Goal: Task Accomplishment & Management: Complete application form

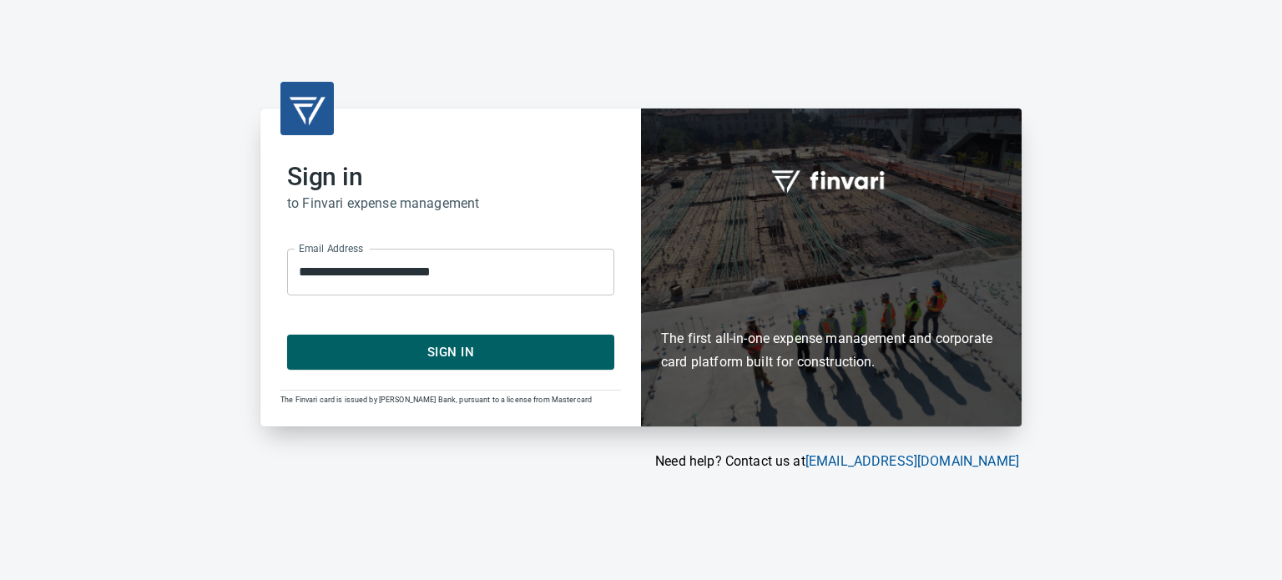
click at [477, 350] on span "Sign In" at bounding box center [451, 352] width 291 height 22
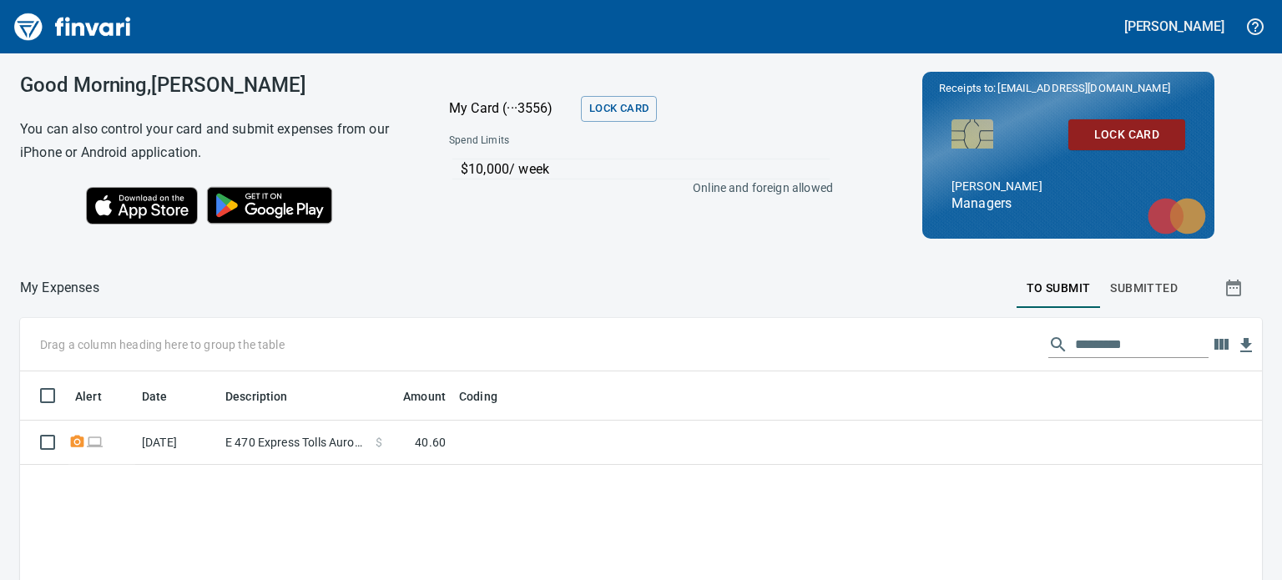
scroll to position [2, 2]
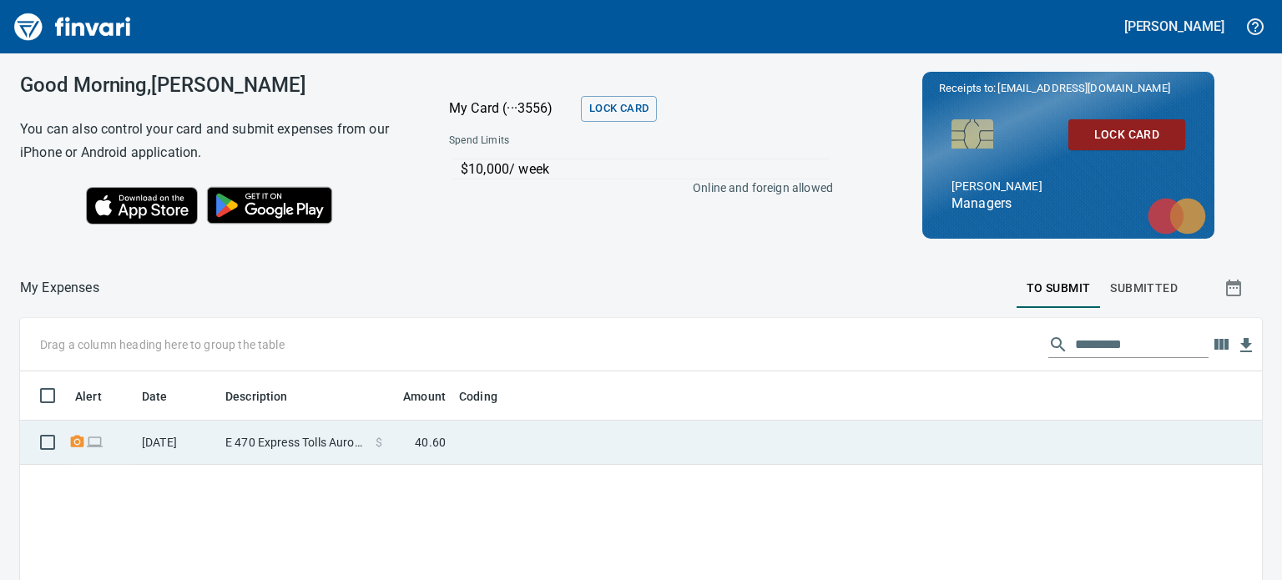
click at [491, 449] on td at bounding box center [660, 443] width 417 height 44
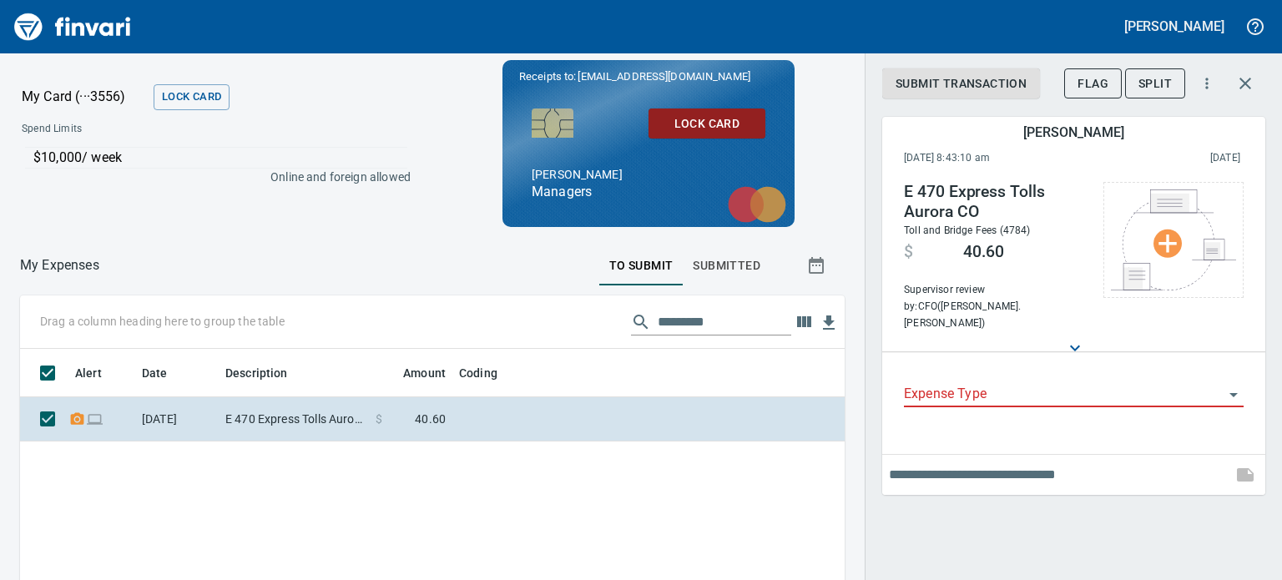
scroll to position [371, 799]
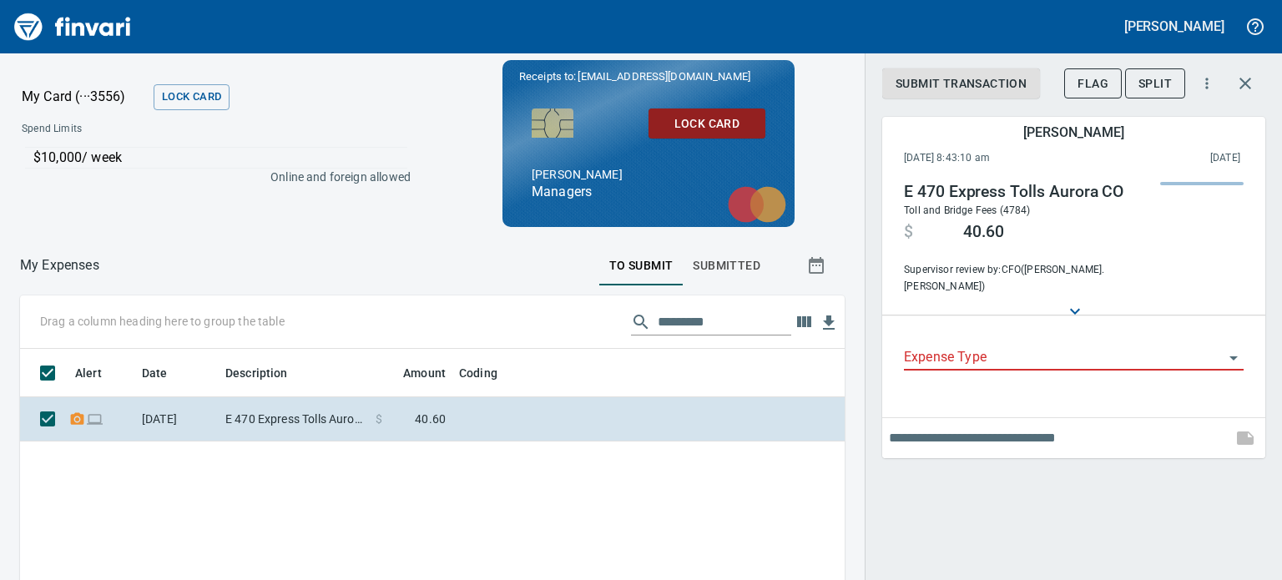
click at [1134, 363] on div "Expense Type" at bounding box center [1074, 358] width 340 height 51
click at [1134, 346] on input "Expense Type" at bounding box center [1064, 357] width 320 height 23
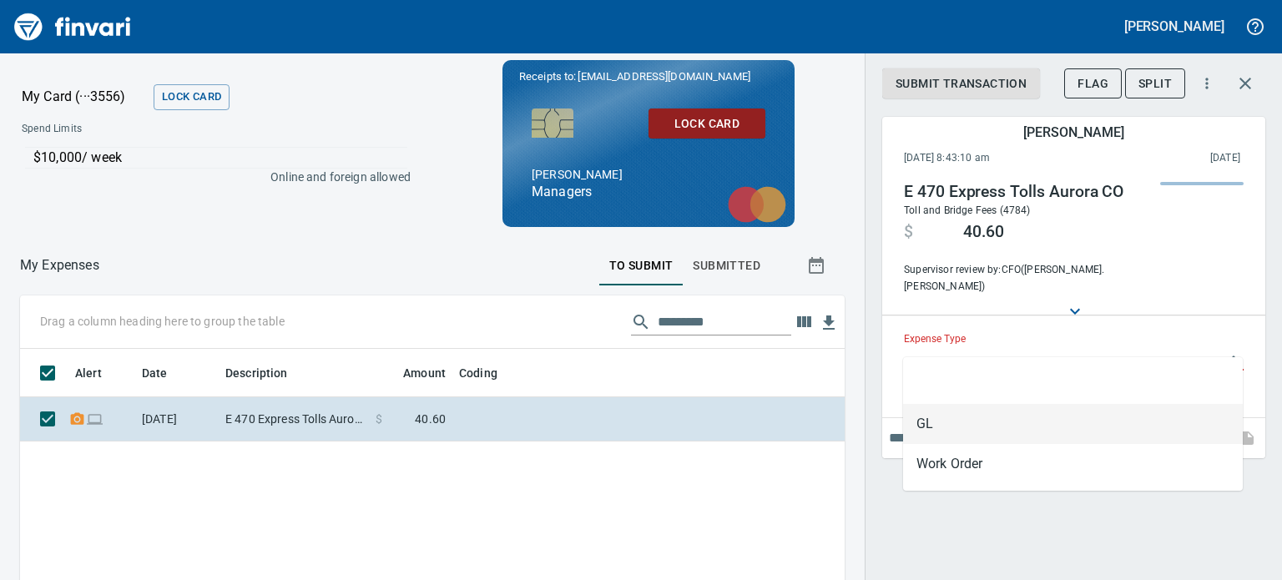
click at [1003, 425] on li "GL" at bounding box center [1073, 424] width 340 height 40
type input "**"
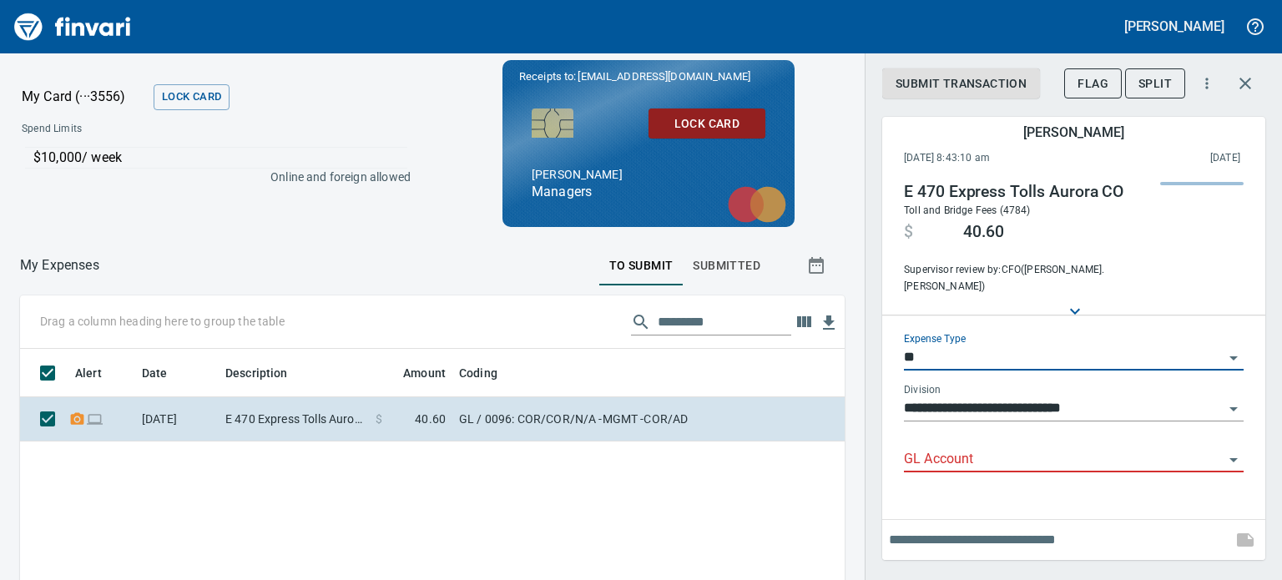
click at [1039, 448] on input "GL Account" at bounding box center [1064, 459] width 320 height 23
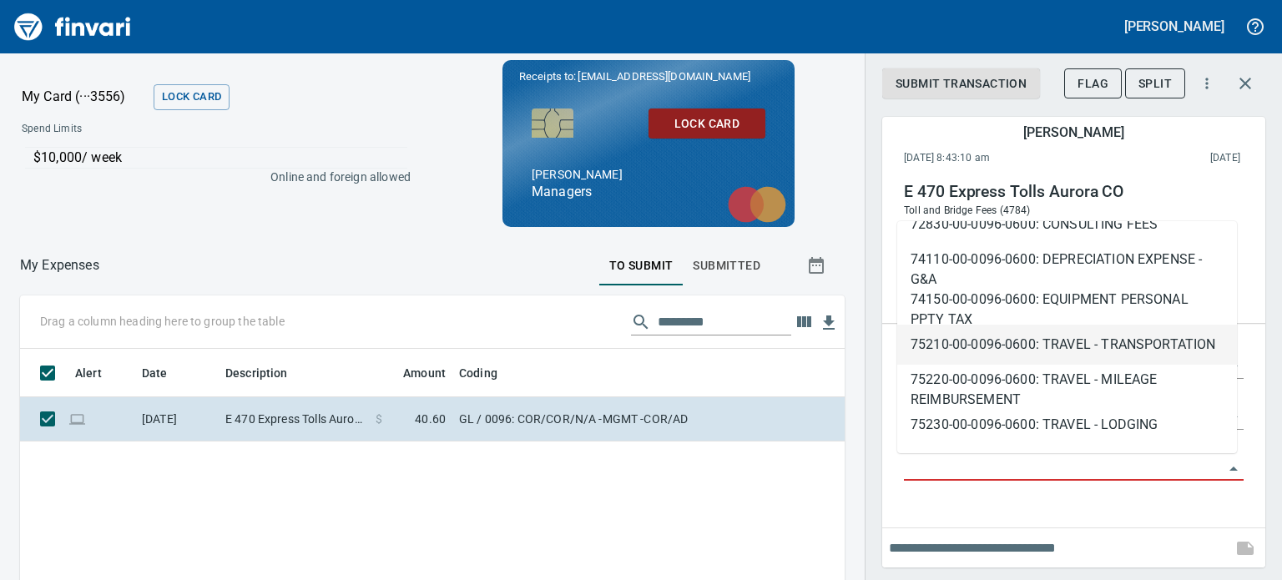
click at [1065, 356] on li "75210-00-0096-0600: TRAVEL - TRANSPORTATION" at bounding box center [1067, 345] width 340 height 40
type input "**********"
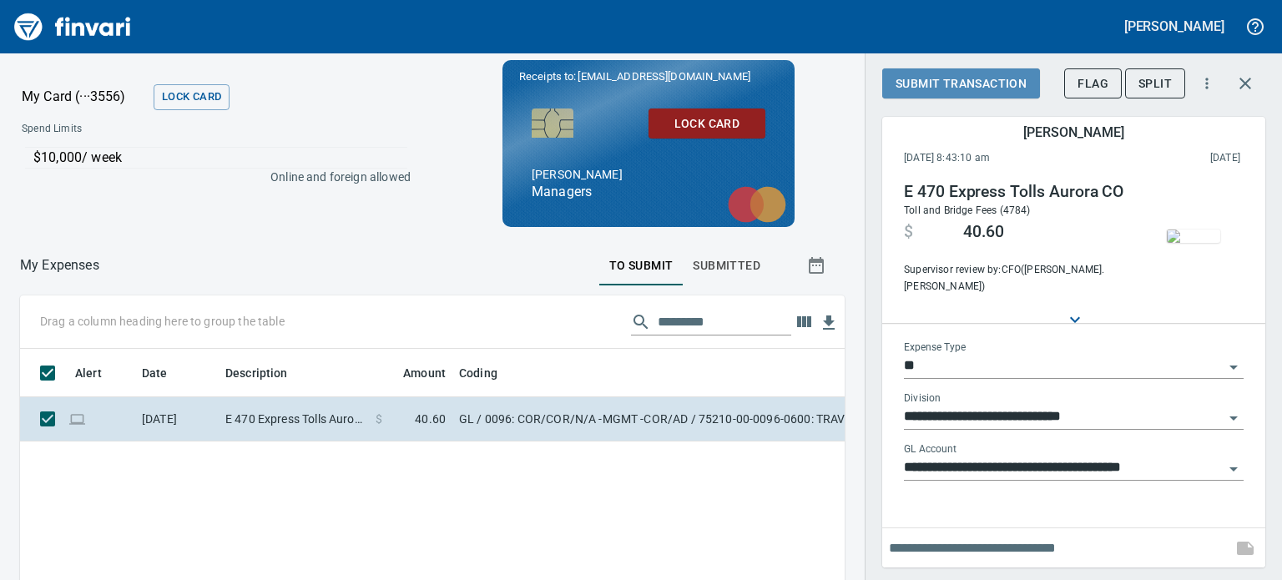
click at [995, 78] on span "Submit Transaction" at bounding box center [961, 83] width 131 height 21
